Goal: Task Accomplishment & Management: Use online tool/utility

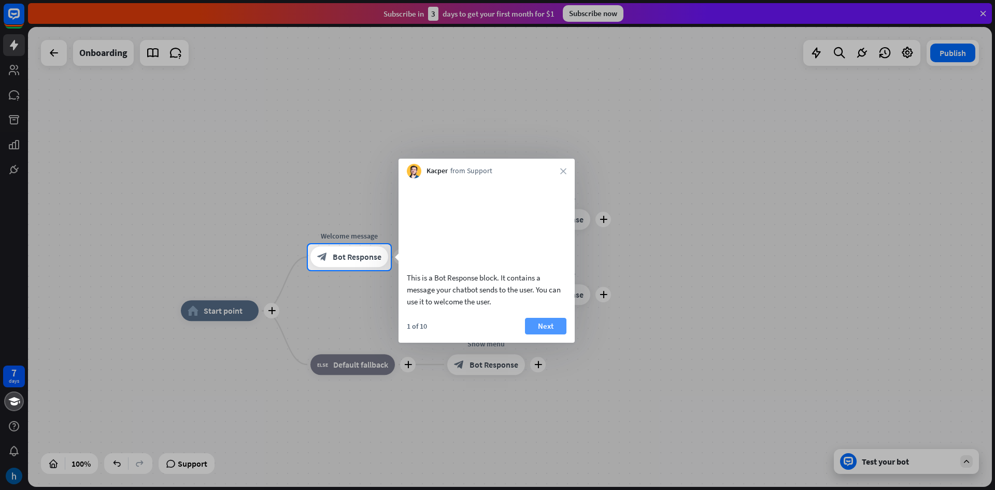
click at [548, 334] on button "Next" at bounding box center [545, 326] width 41 height 17
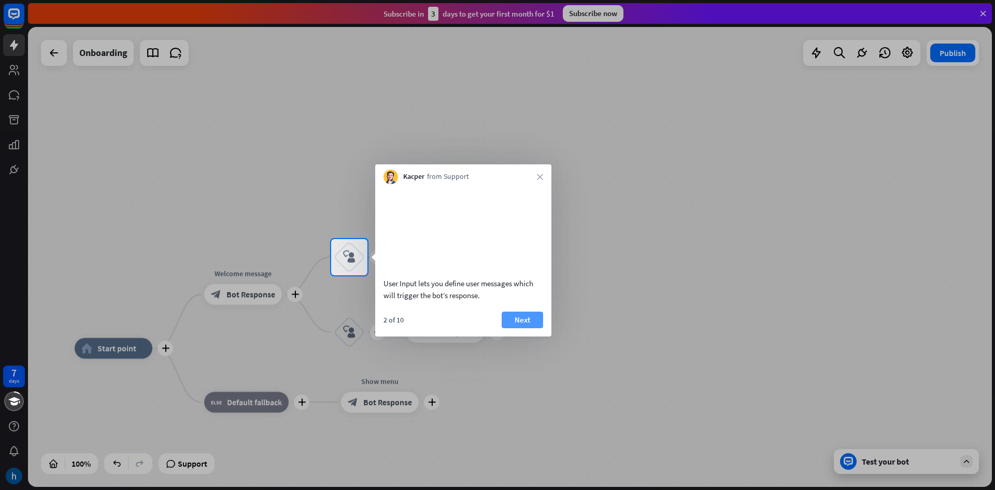
click at [523, 328] on button "Next" at bounding box center [522, 319] width 41 height 17
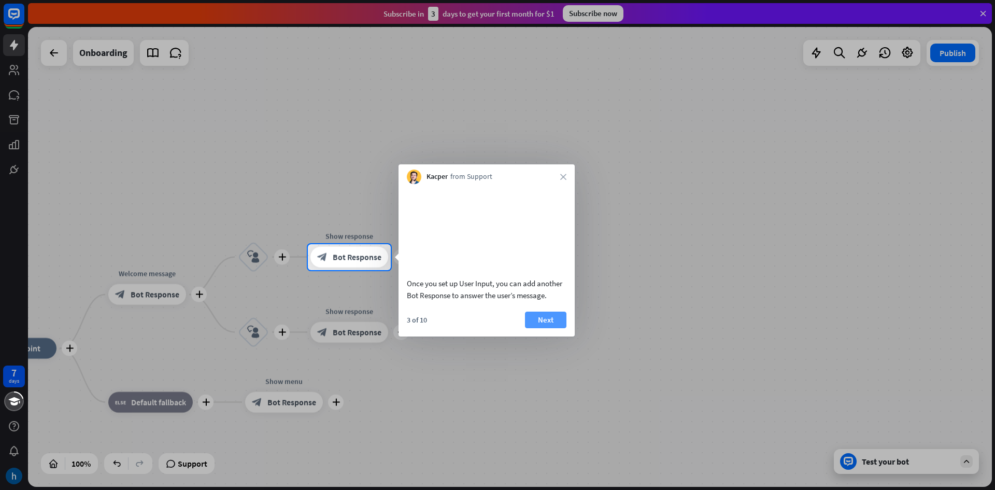
click at [536, 328] on button "Next" at bounding box center [545, 319] width 41 height 17
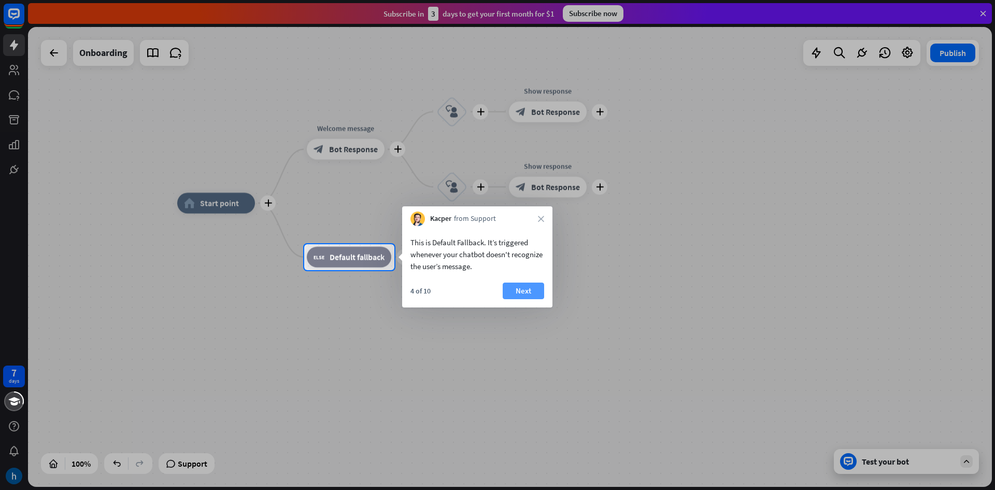
click at [538, 297] on button "Next" at bounding box center [523, 290] width 41 height 17
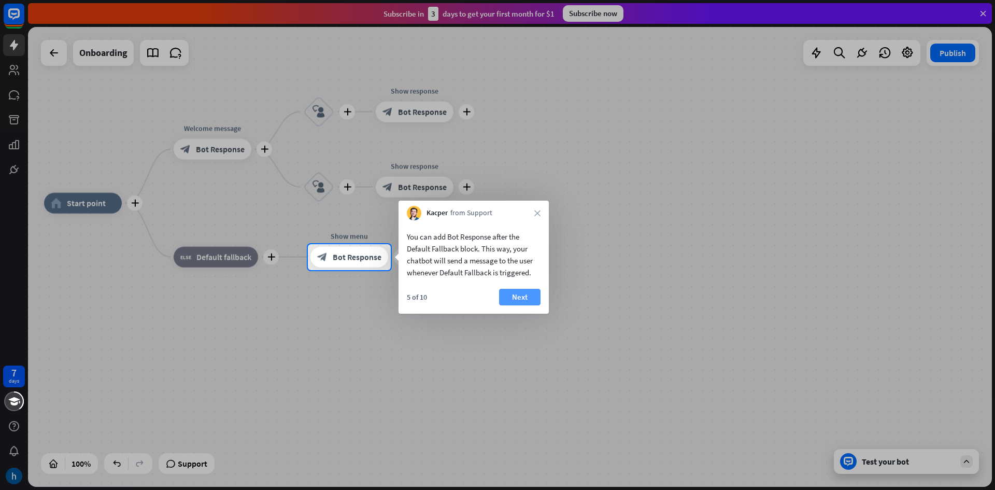
click at [538, 296] on button "Next" at bounding box center [519, 297] width 41 height 17
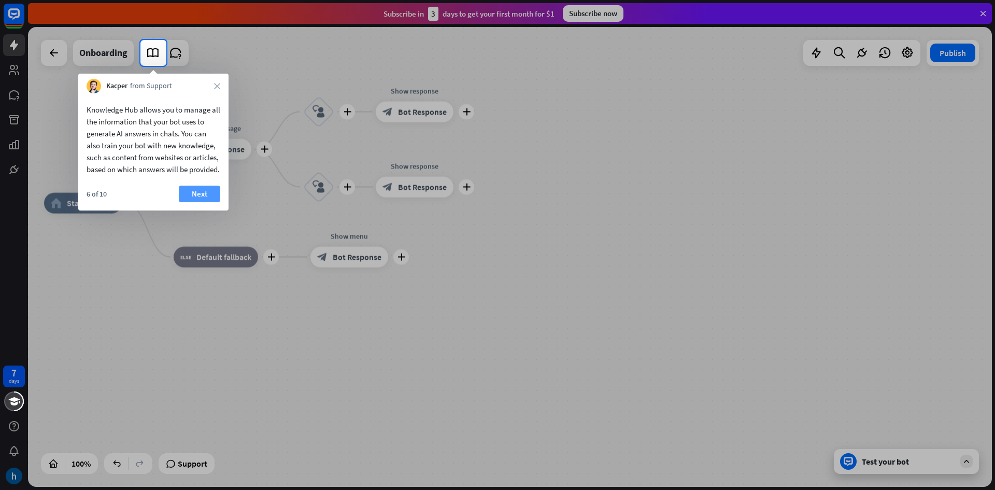
click at [187, 202] on button "Next" at bounding box center [199, 193] width 41 height 17
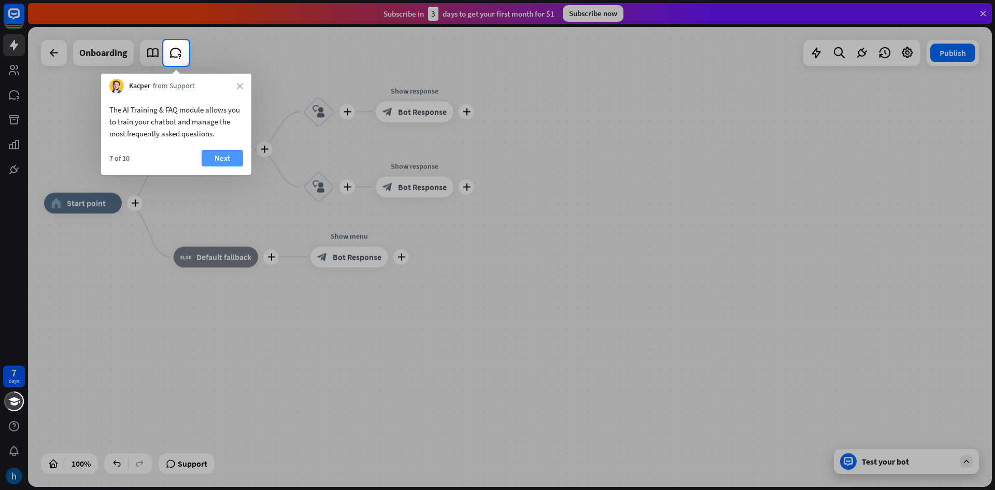
click at [218, 153] on button "Next" at bounding box center [222, 158] width 41 height 17
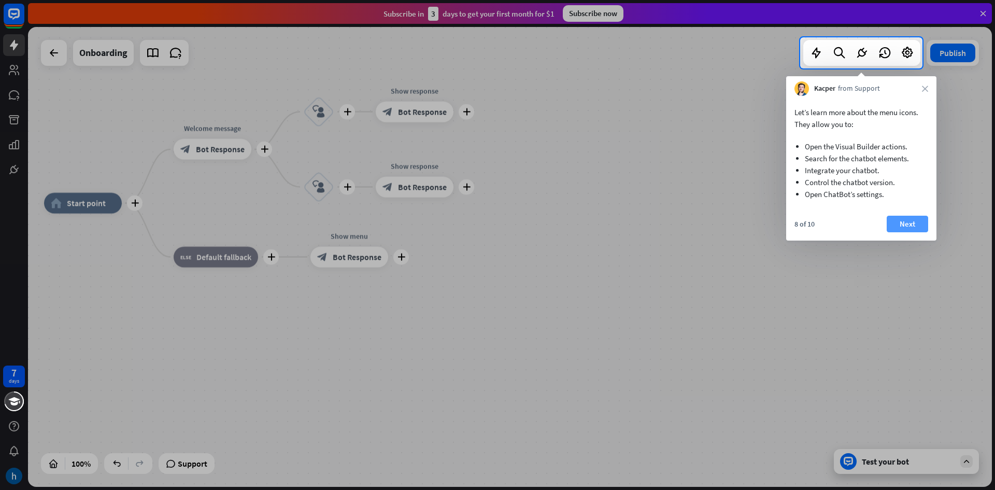
click at [905, 224] on button "Next" at bounding box center [906, 224] width 41 height 17
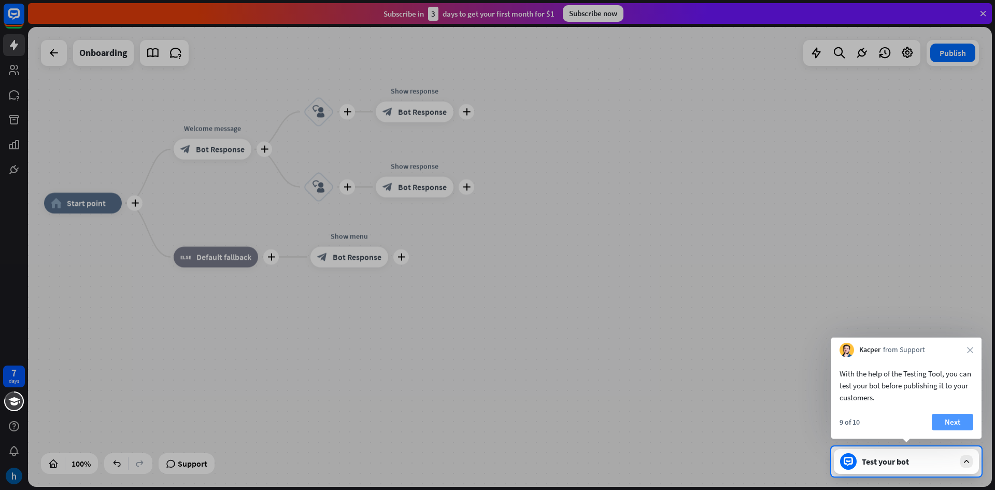
click at [954, 430] on button "Next" at bounding box center [952, 421] width 41 height 17
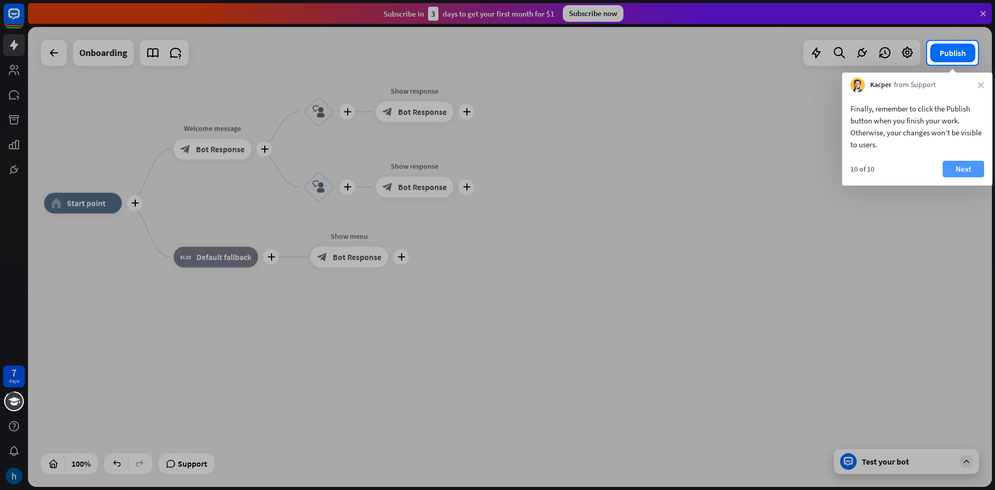
click at [967, 167] on button "Next" at bounding box center [962, 169] width 41 height 17
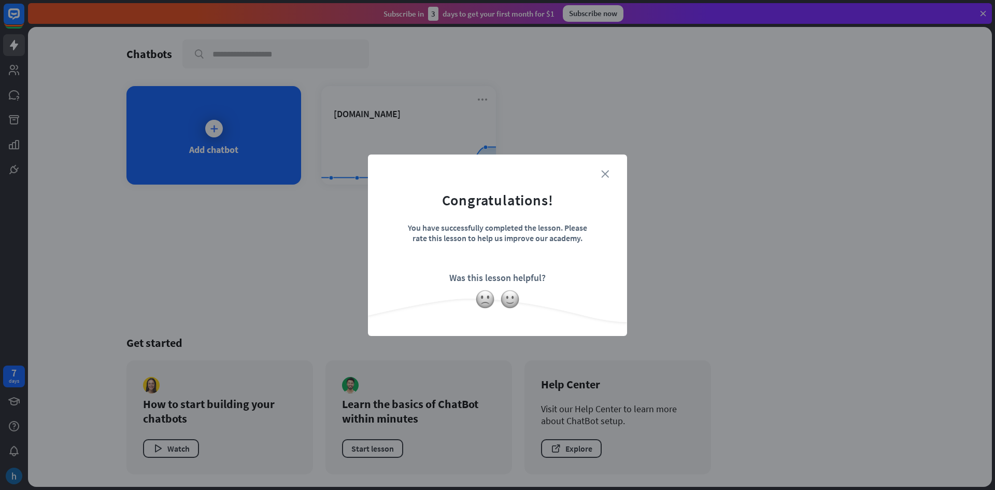
click at [602, 170] on icon "close" at bounding box center [605, 174] width 8 height 8
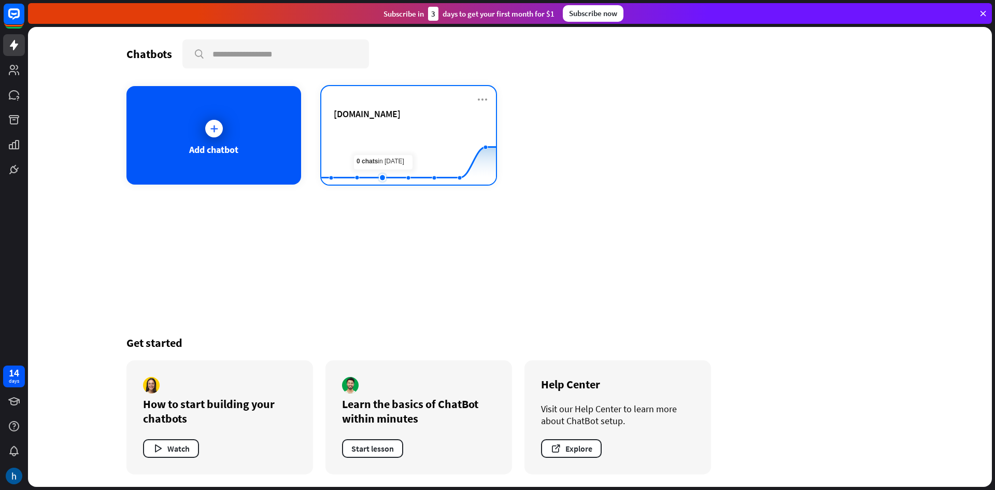
click at [376, 138] on rect at bounding box center [408, 158] width 175 height 65
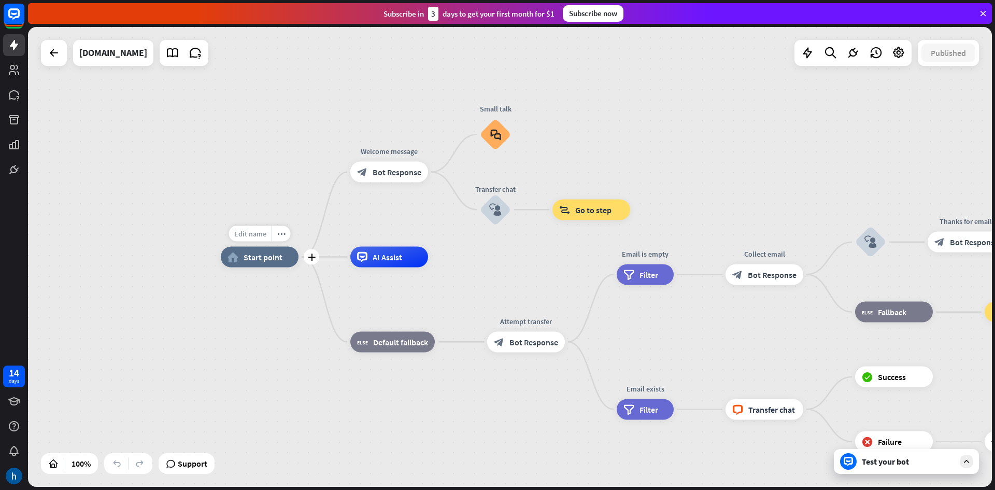
click at [255, 232] on span "Edit name" at bounding box center [250, 233] width 32 height 9
type input "*"
click at [259, 295] on div "home_2 Start point Welcome message block_bot_response Bot Response Small talk b…" at bounding box center [703, 487] width 964 height 460
click at [422, 410] on div "home_2 Start point Welcome message block_bot_response Bot Response Small talk b…" at bounding box center [703, 487] width 964 height 460
click at [463, 448] on div "home_2 Start point Welcome message block_bot_response Bot Response Small talk b…" at bounding box center [703, 487] width 964 height 460
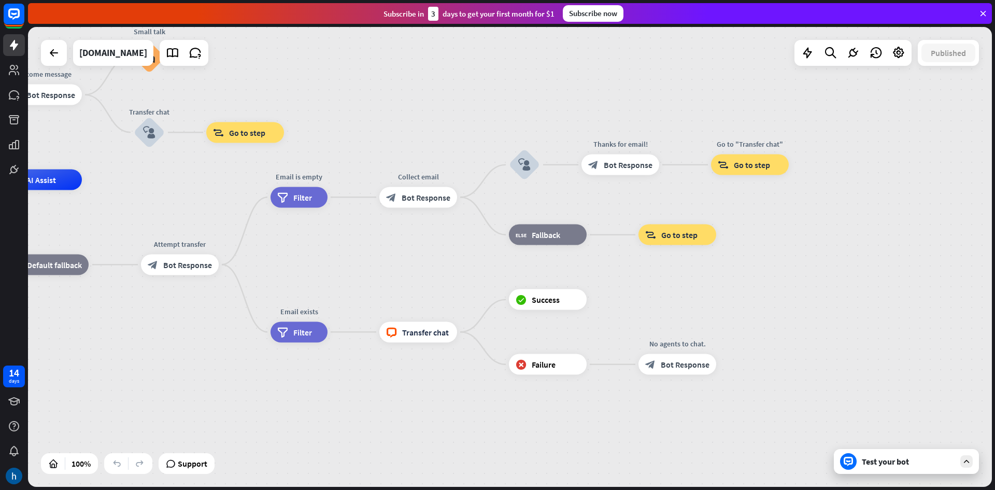
drag, startPoint x: 717, startPoint y: 181, endPoint x: 351, endPoint y: 93, distance: 376.1
click at [351, 93] on div "home_2 Start point Welcome message block_bot_response Bot Response Small talk b…" at bounding box center [510, 257] width 964 height 460
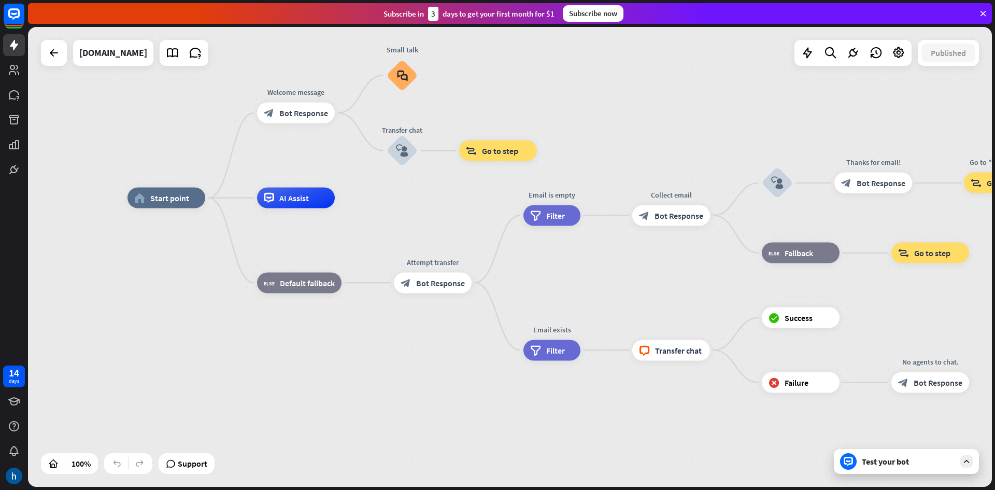
drag, startPoint x: 394, startPoint y: 117, endPoint x: 764, endPoint y: 146, distance: 370.6
click at [764, 146] on div "home_2 Start point Welcome message block_bot_response Bot Response Small talk b…" at bounding box center [510, 257] width 964 height 460
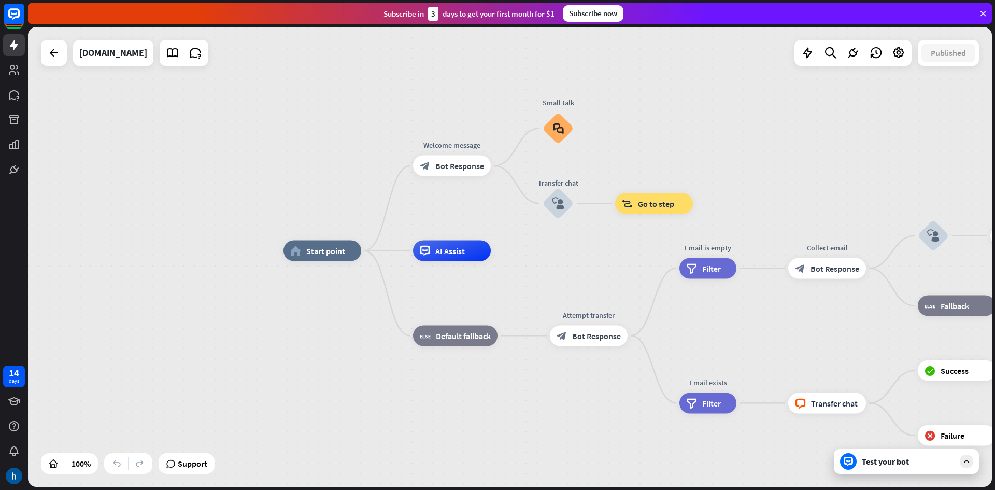
drag, startPoint x: 510, startPoint y: 205, endPoint x: 569, endPoint y: 258, distance: 78.9
click at [569, 258] on div "home_2 Start point Welcome message block_bot_response Bot Response Small talk b…" at bounding box center [765, 481] width 964 height 460
click at [449, 171] on div "block_bot_response Bot Response" at bounding box center [452, 165] width 78 height 21
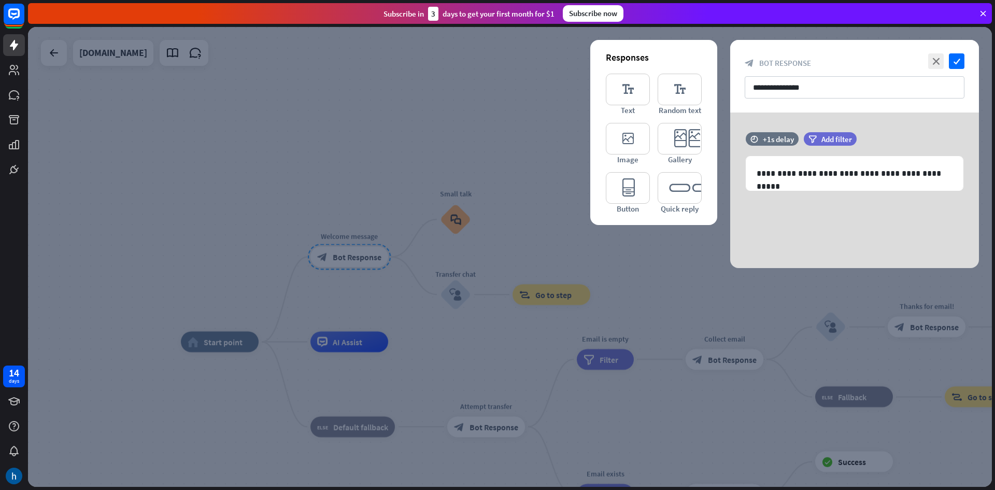
click at [537, 105] on div at bounding box center [510, 257] width 964 height 460
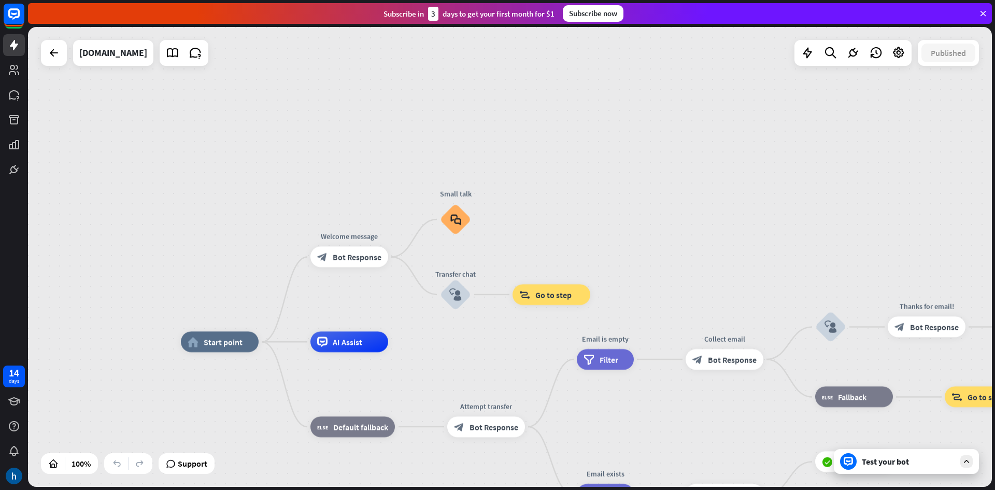
click at [902, 466] on div "Test your bot" at bounding box center [908, 461] width 93 height 10
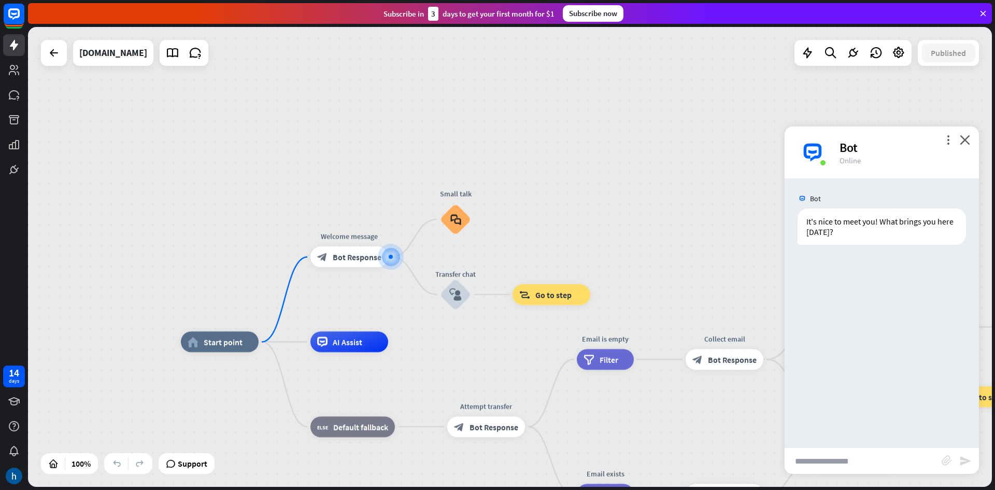
click at [888, 460] on input "text" at bounding box center [862, 461] width 157 height 26
type input "*"
type input "*****"
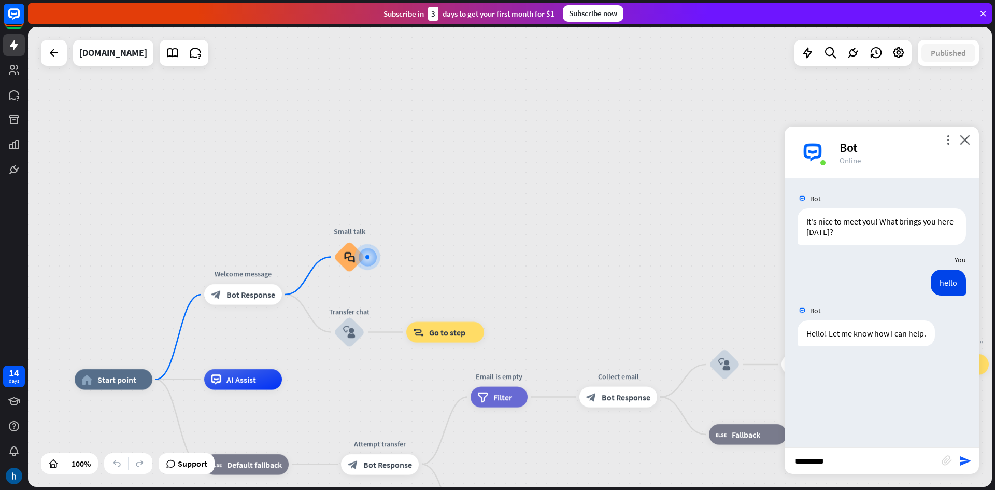
type input "**********"
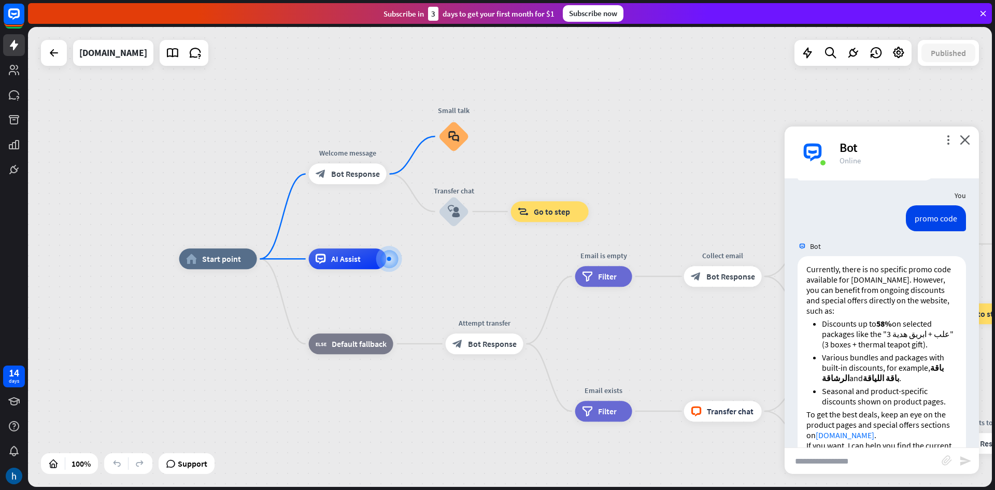
scroll to position [203, 0]
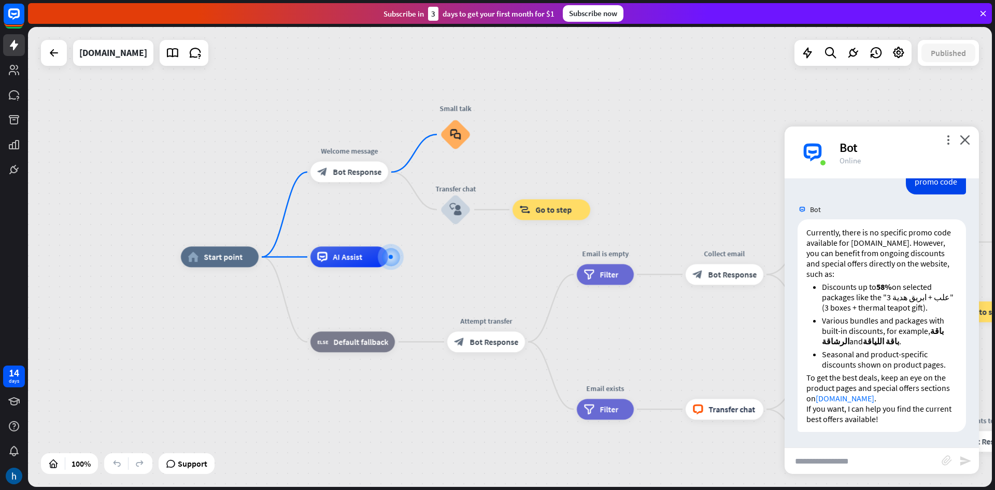
click at [442, 419] on div "home_2 Start point Welcome message block_bot_response Bot Response Small talk b…" at bounding box center [663, 487] width 964 height 460
click at [236, 264] on div "home_2 Start point" at bounding box center [220, 257] width 78 height 21
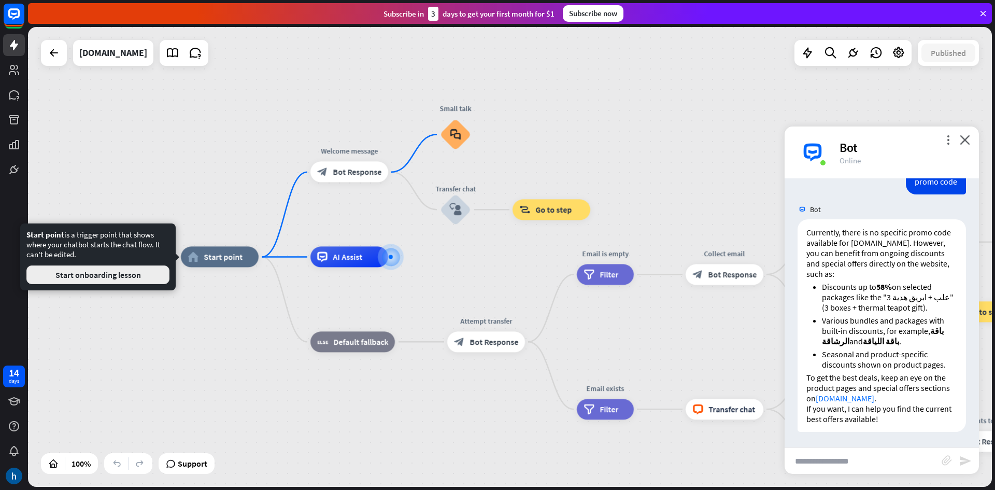
click at [112, 275] on button "Start onboarding lesson" at bounding box center [97, 274] width 143 height 19
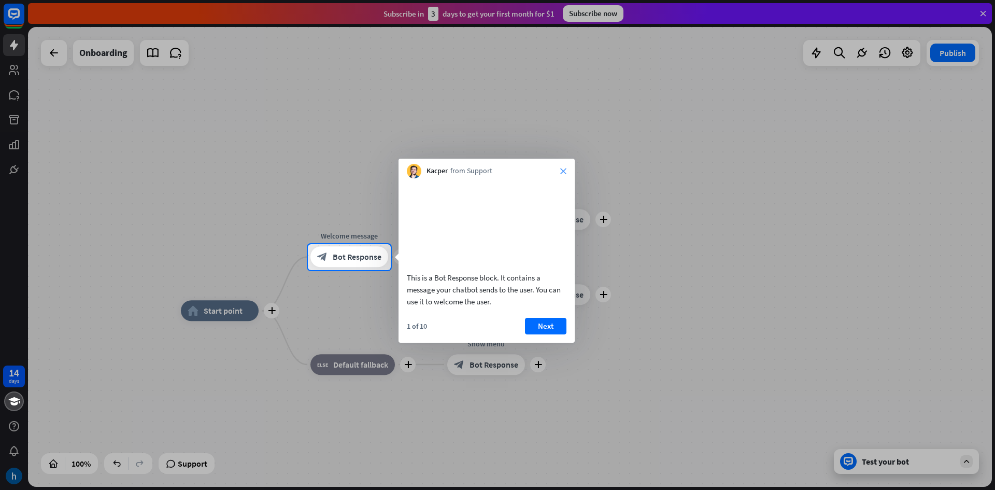
click at [563, 171] on icon "close" at bounding box center [563, 171] width 6 height 6
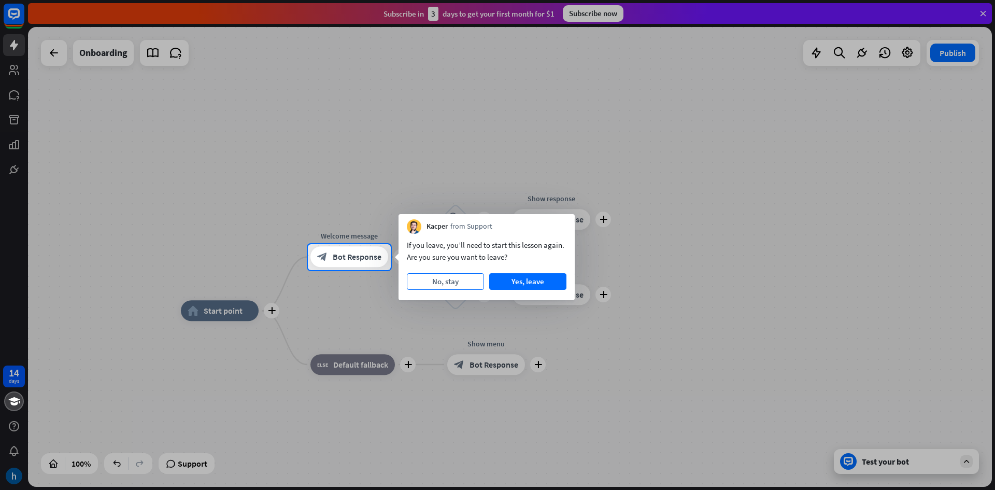
click at [448, 276] on button "No, stay" at bounding box center [445, 281] width 77 height 17
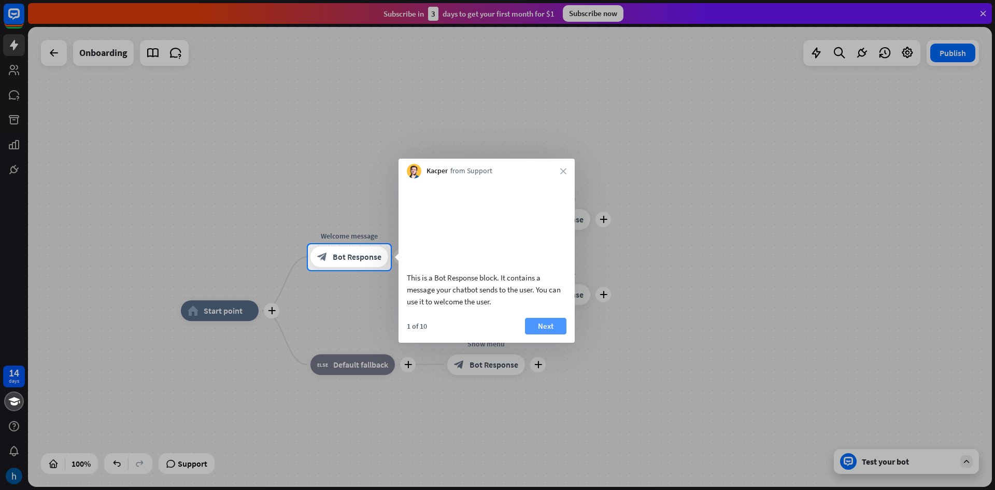
click at [547, 334] on button "Next" at bounding box center [545, 326] width 41 height 17
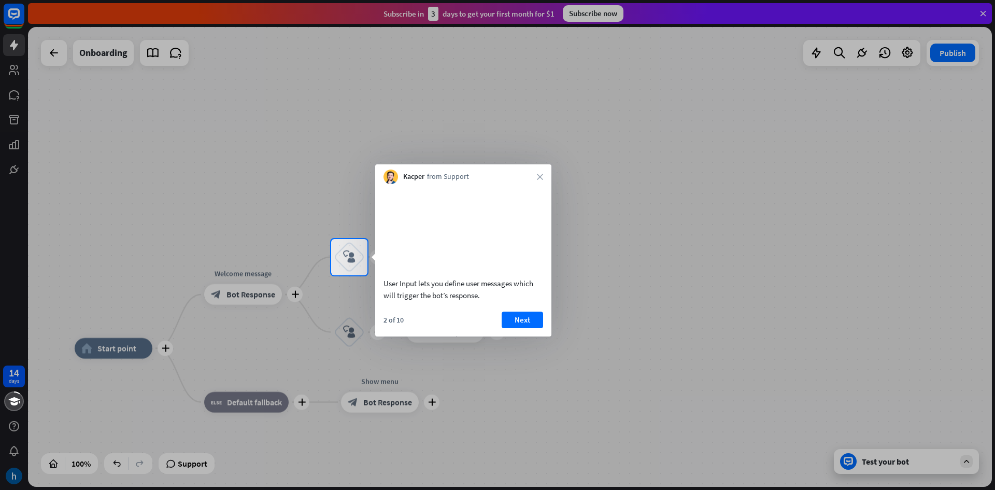
click at [539, 180] on div "Kacper from Support close" at bounding box center [463, 174] width 176 height 20
click at [539, 179] on icon "close" at bounding box center [540, 177] width 6 height 6
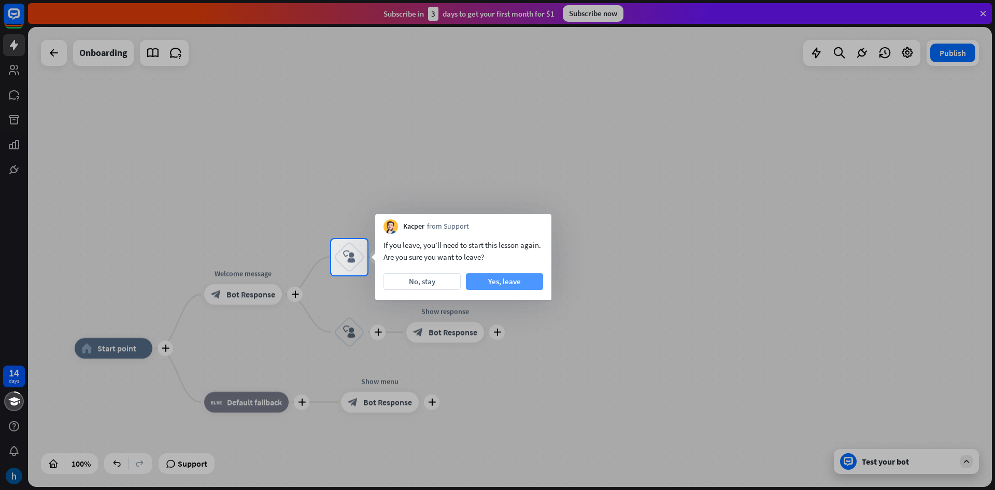
click at [511, 288] on button "Yes, leave" at bounding box center [504, 281] width 77 height 17
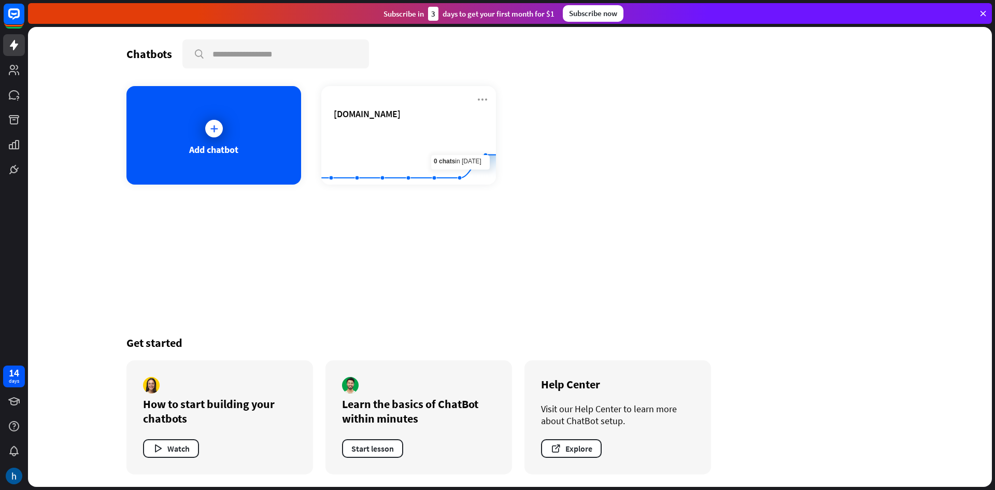
click at [752, 294] on div "Chatbots search Add chatbot [DOMAIN_NAME] Created with Highcharts 10.1.0 0 5 10…" at bounding box center [509, 257] width 829 height 460
click at [431, 119] on div "[DOMAIN_NAME]" at bounding box center [409, 114] width 150 height 12
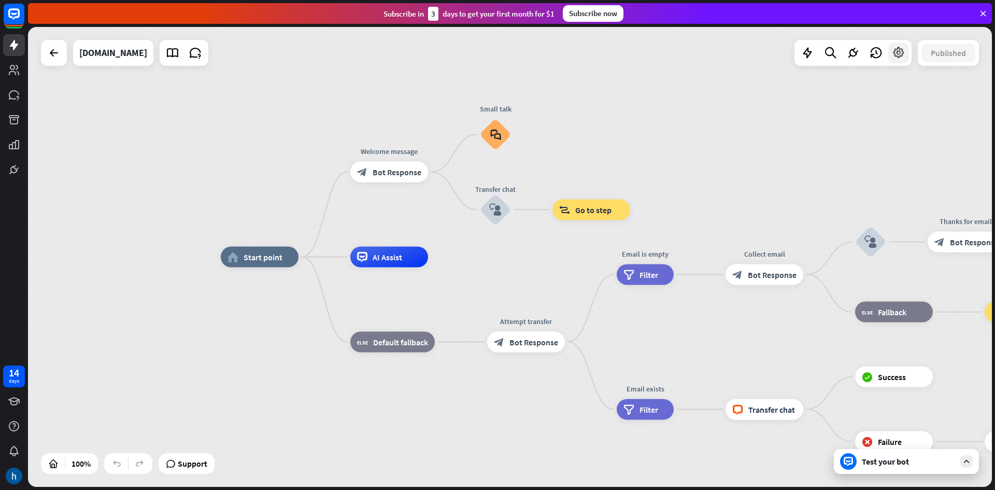
click at [893, 52] on icon at bounding box center [898, 52] width 13 height 13
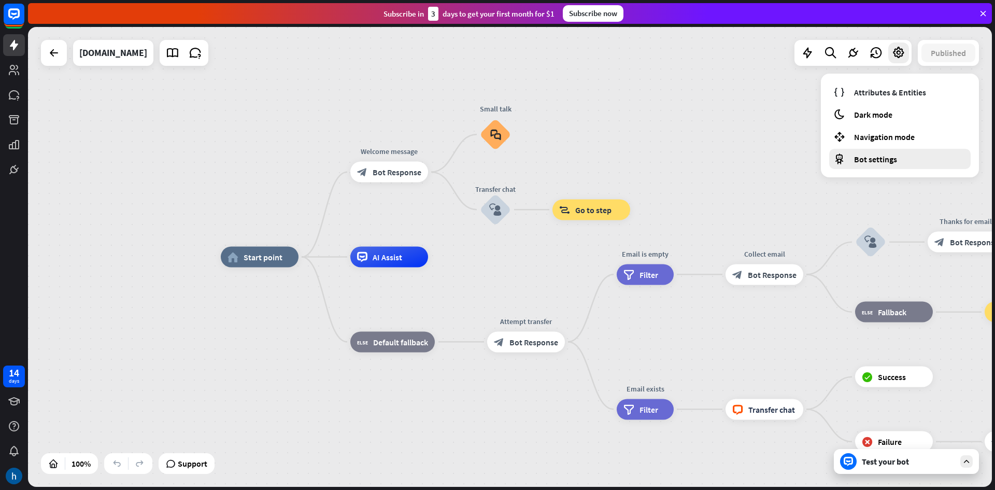
click at [867, 158] on span "Bot settings" at bounding box center [875, 159] width 43 height 10
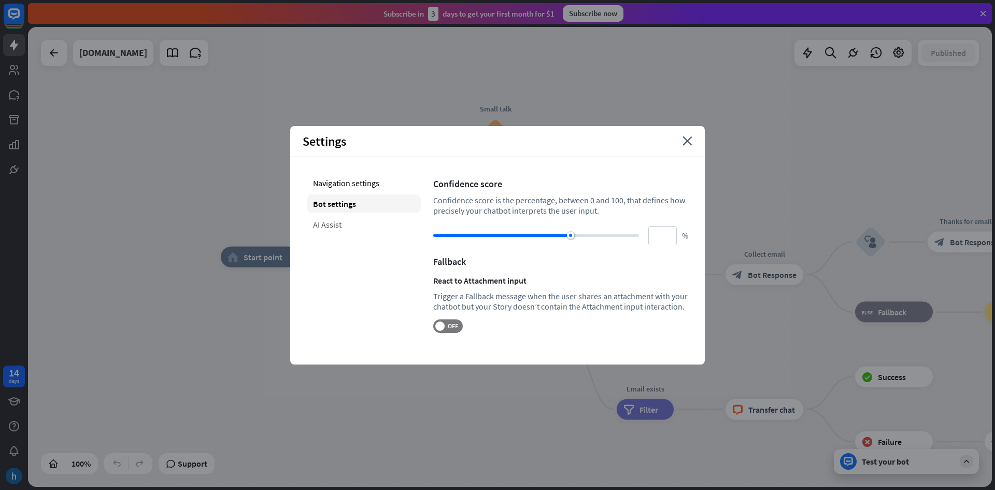
click at [349, 222] on div "AI Assist" at bounding box center [364, 224] width 114 height 19
type input "**"
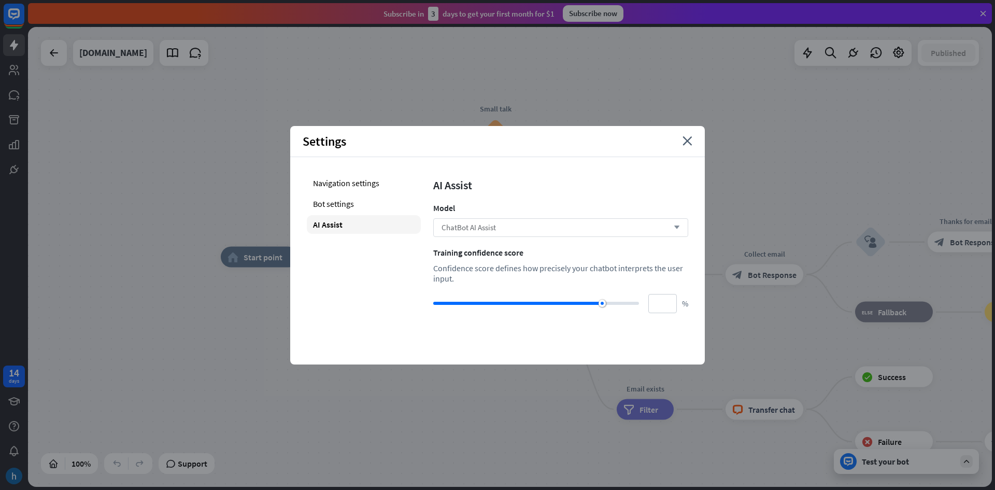
click at [455, 225] on span "ChatBot AI Assist" at bounding box center [468, 227] width 54 height 10
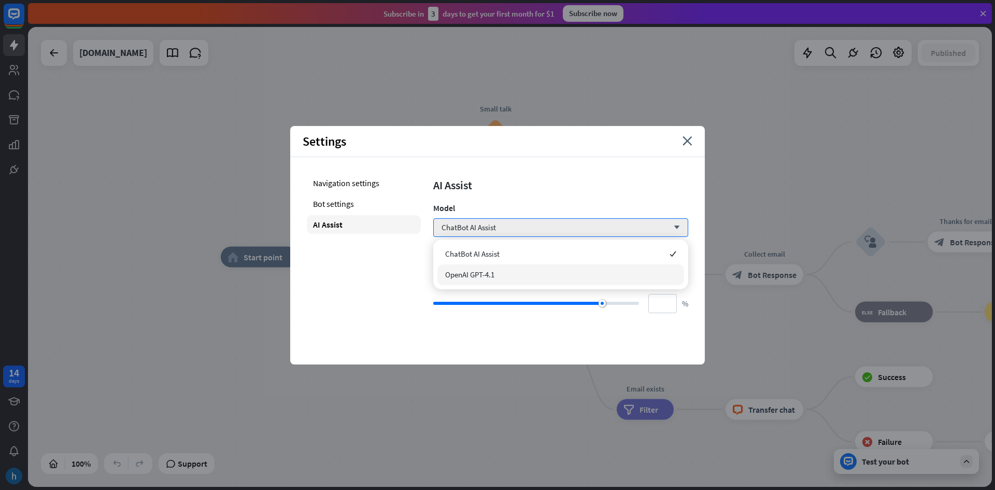
click at [477, 283] on div "OpenAI GPT-4.1" at bounding box center [560, 274] width 247 height 21
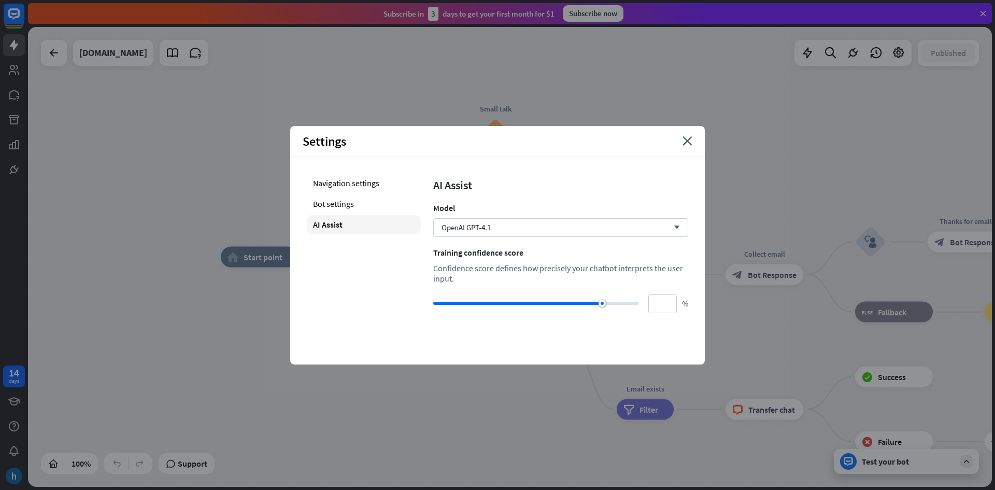
click at [618, 336] on div "Settings close Navigation settings Bot settings AI Assist AI Assist Model OpenA…" at bounding box center [497, 245] width 414 height 238
click at [685, 145] on icon "close" at bounding box center [687, 140] width 10 height 9
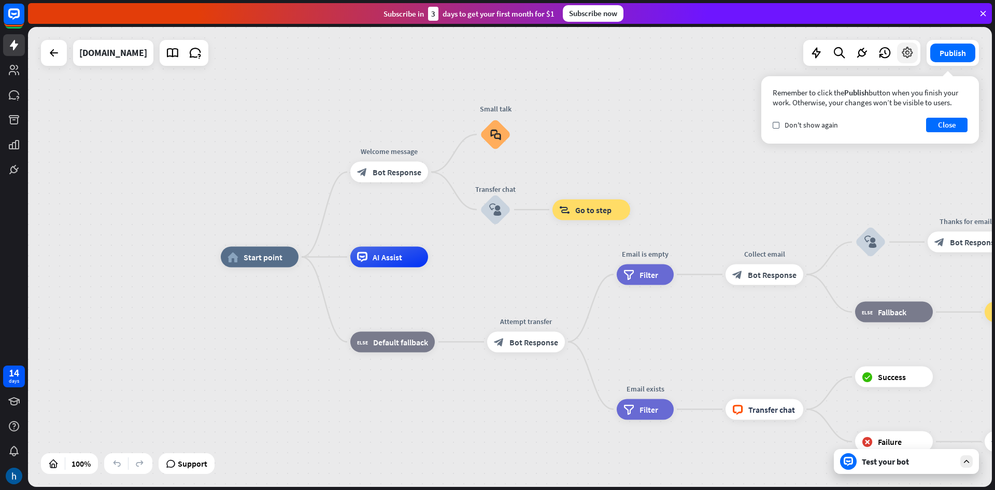
click at [912, 53] on icon at bounding box center [906, 52] width 13 height 13
click at [855, 152] on div "Bot settings" at bounding box center [899, 159] width 141 height 20
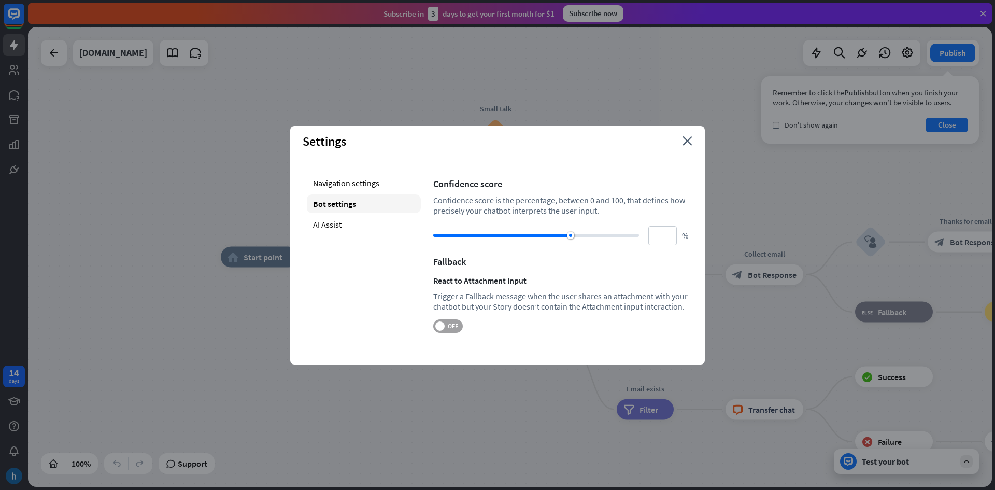
click at [444, 326] on span at bounding box center [439, 325] width 9 height 9
click at [346, 222] on div "AI Assist" at bounding box center [364, 224] width 114 height 19
type input "**"
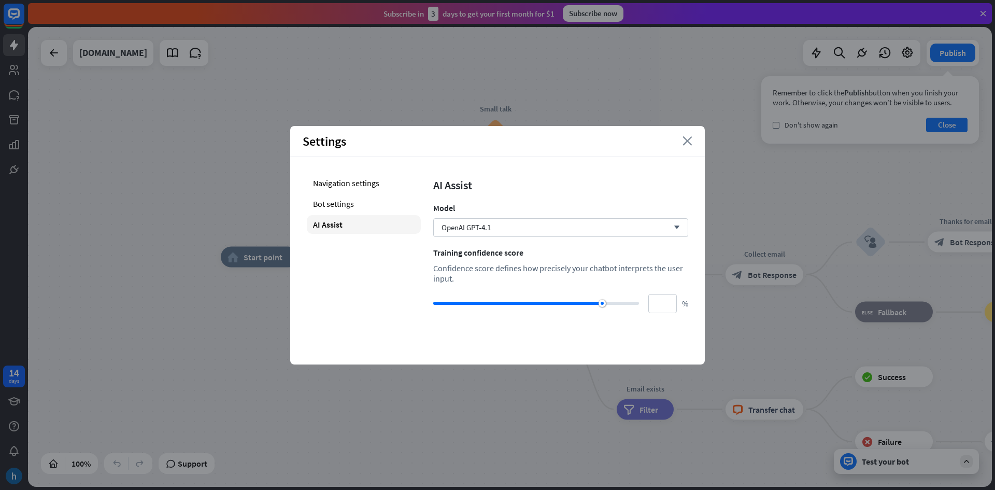
click at [690, 138] on icon "close" at bounding box center [687, 140] width 10 height 9
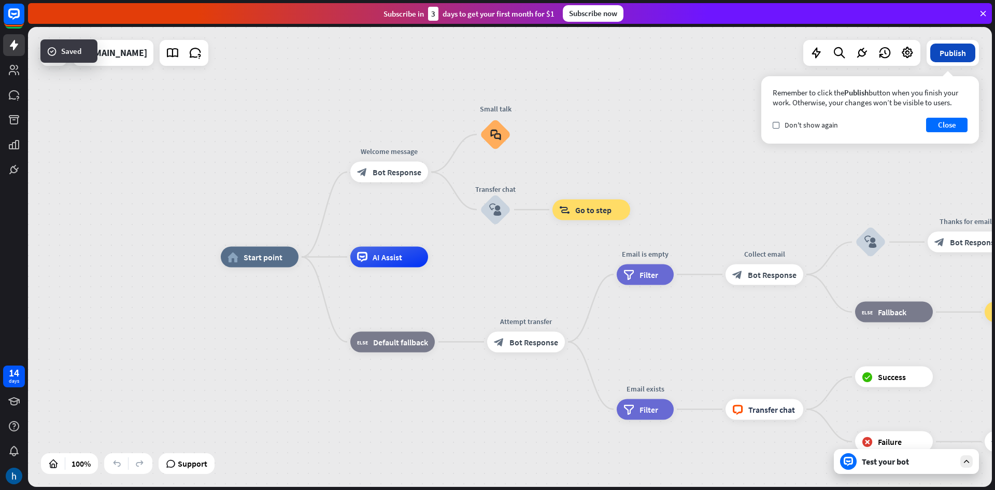
click at [954, 54] on button "Publish" at bounding box center [952, 53] width 45 height 19
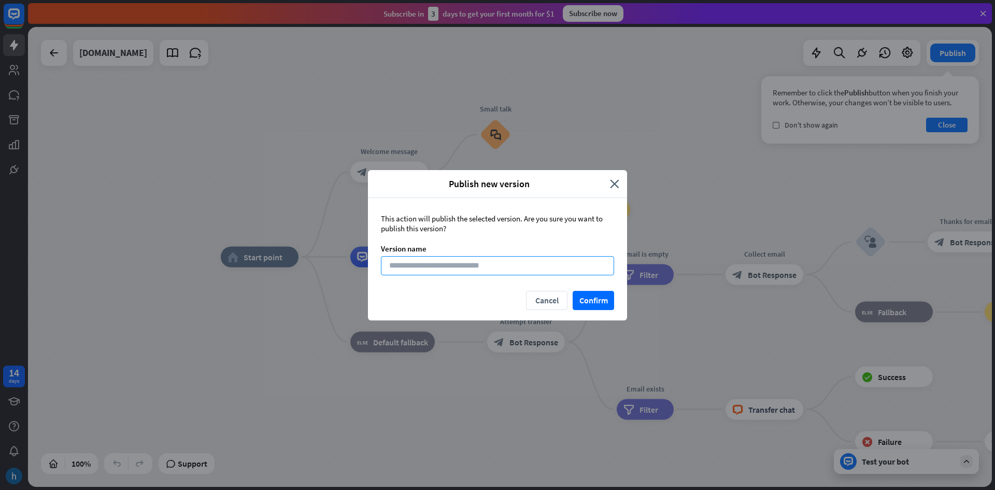
click at [479, 259] on input at bounding box center [497, 265] width 233 height 19
click at [603, 300] on button "Confirm" at bounding box center [593, 300] width 41 height 19
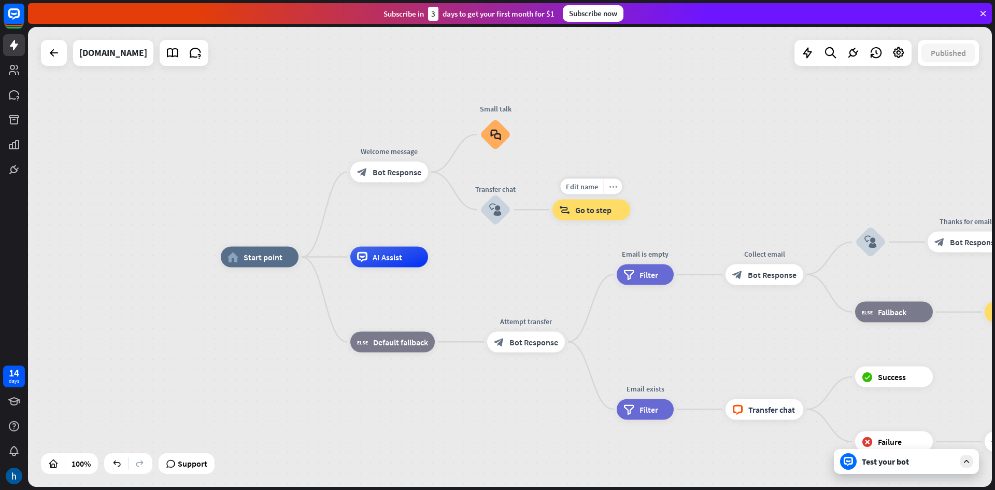
click at [609, 187] on icon "more_horiz" at bounding box center [613, 186] width 8 height 8
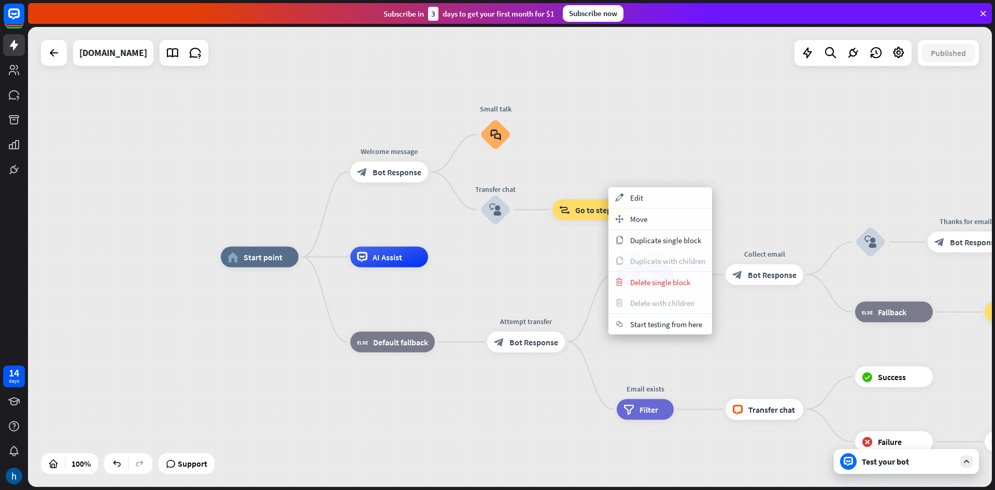
click at [521, 255] on div "home_2 Start point Welcome message block_bot_response Bot Response Small talk b…" at bounding box center [510, 257] width 964 height 460
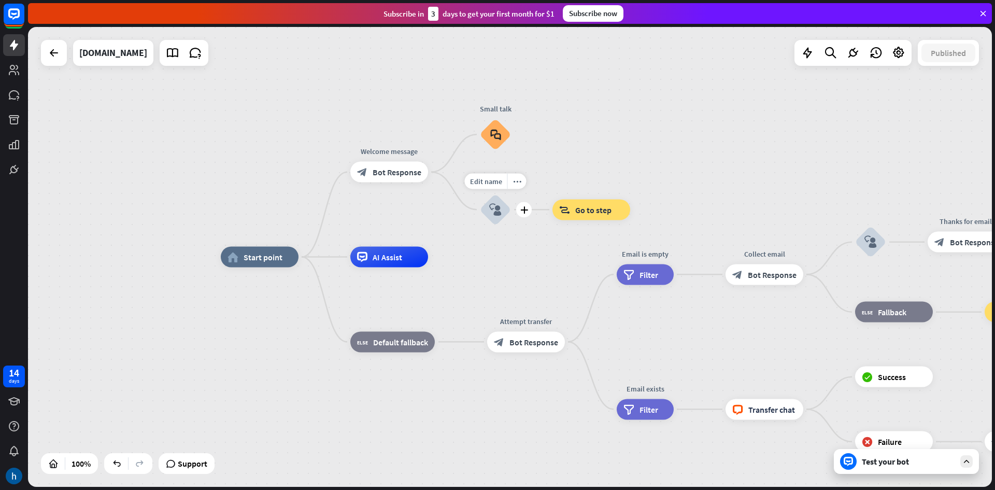
click at [490, 215] on icon "block_user_input" at bounding box center [495, 209] width 12 height 12
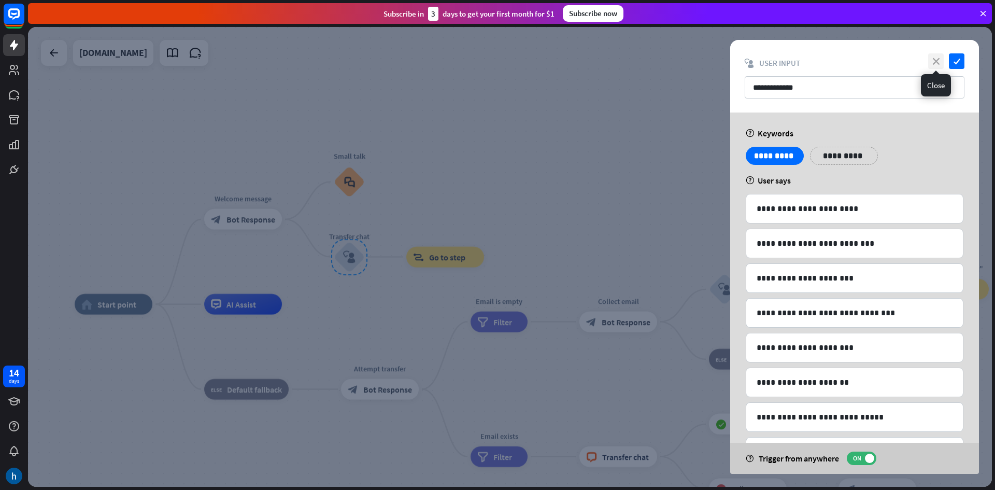
click at [934, 67] on icon "close" at bounding box center [936, 61] width 16 height 16
